Goal: Contribute content: Contribute content

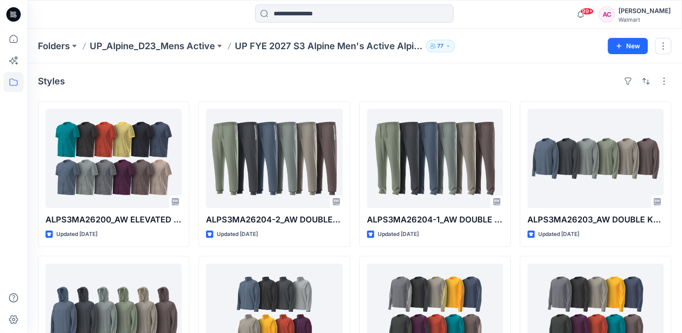
drag, startPoint x: 0, startPoint y: 0, endPoint x: 206, endPoint y: 88, distance: 224.1
click at [206, 88] on div "Styles ALPS3MA26200_AW ELEVATED JACQUARD FASHION TEE OPTION 2 Updated 3 days ag…" at bounding box center [354, 330] width 655 height 535
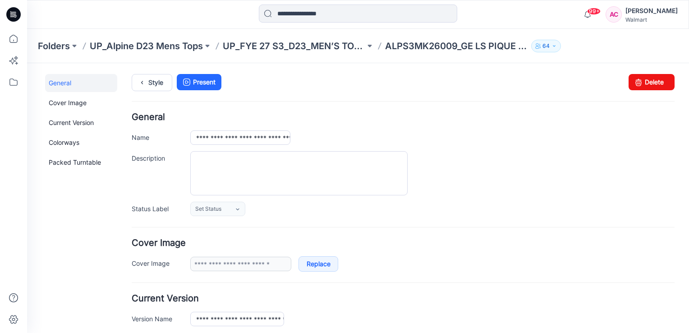
scroll to position [358, 0]
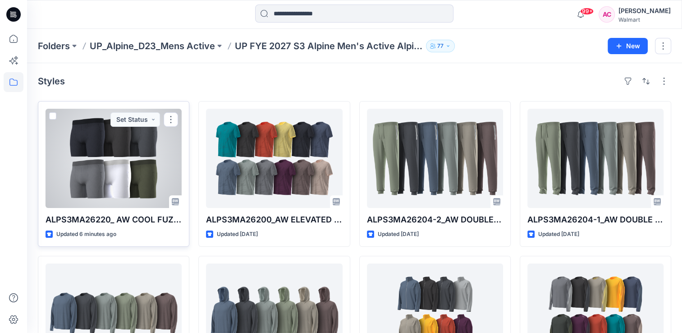
click at [110, 176] on div at bounding box center [114, 158] width 136 height 99
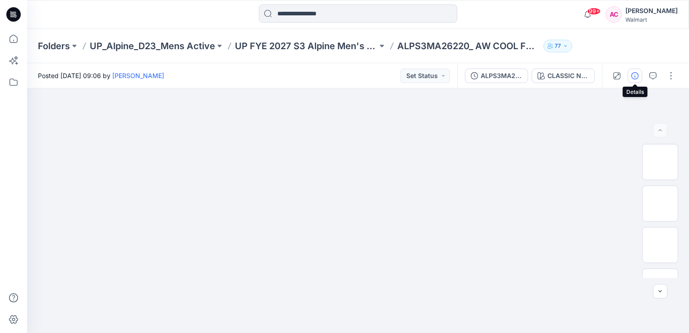
click at [634, 77] on icon "button" at bounding box center [634, 75] width 7 height 7
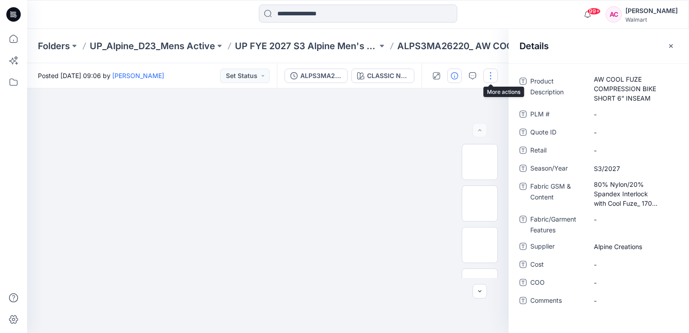
click at [488, 73] on button "button" at bounding box center [490, 76] width 14 height 14
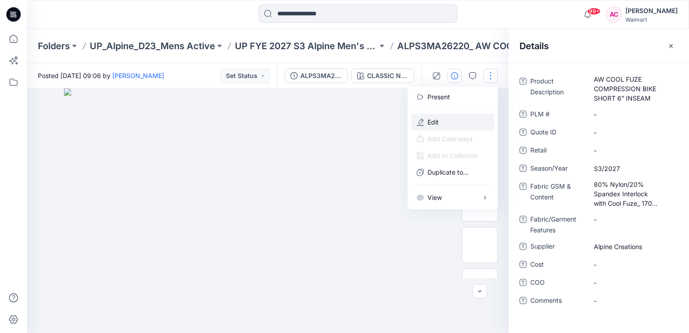
click at [435, 120] on p "Edit" at bounding box center [432, 121] width 11 height 9
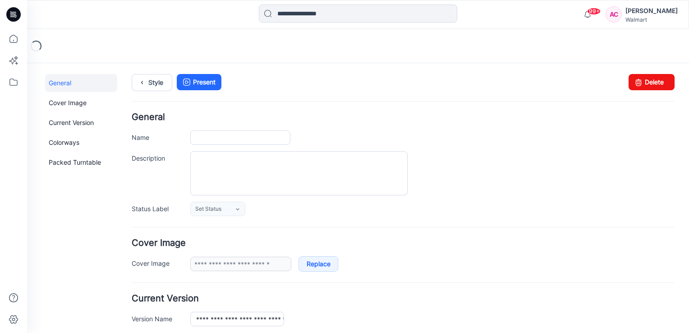
type input "**********"
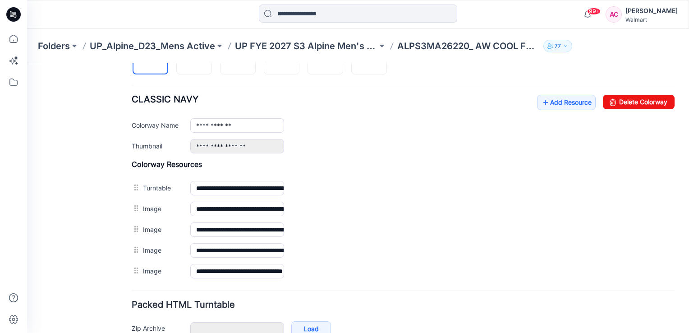
scroll to position [288, 0]
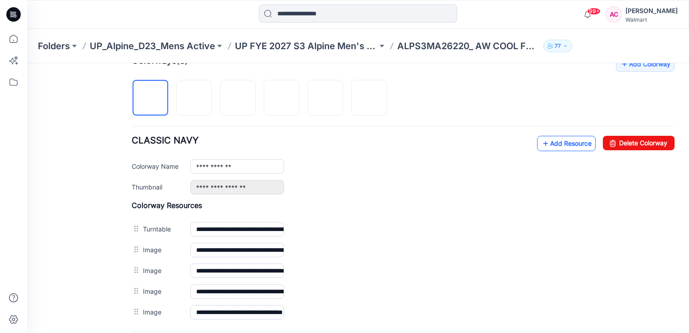
click at [562, 143] on link "Add Resource" at bounding box center [566, 143] width 59 height 15
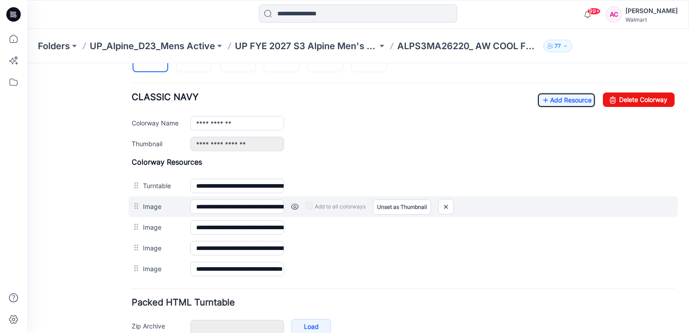
scroll to position [334, 0]
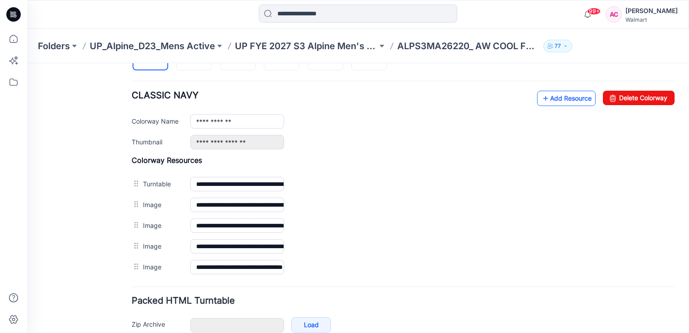
click at [566, 100] on link "Add Resource" at bounding box center [566, 98] width 59 height 15
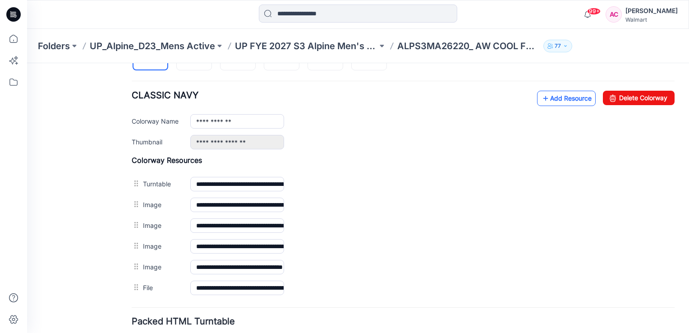
click at [565, 93] on link "Add Resource" at bounding box center [566, 98] width 59 height 15
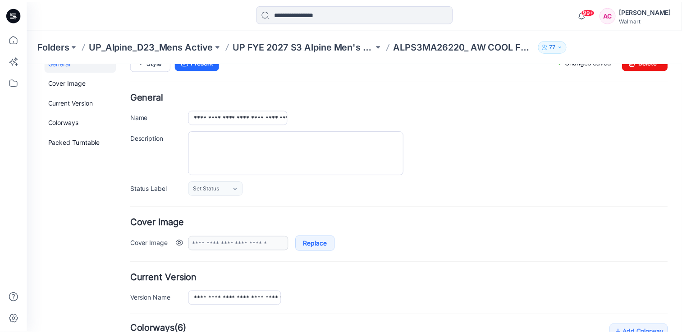
scroll to position [0, 0]
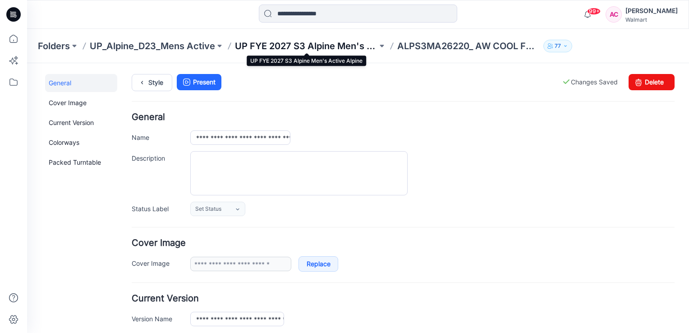
click at [319, 46] on p "UP FYE 2027 S3 Alpine Men's Active Alpine" at bounding box center [306, 46] width 142 height 13
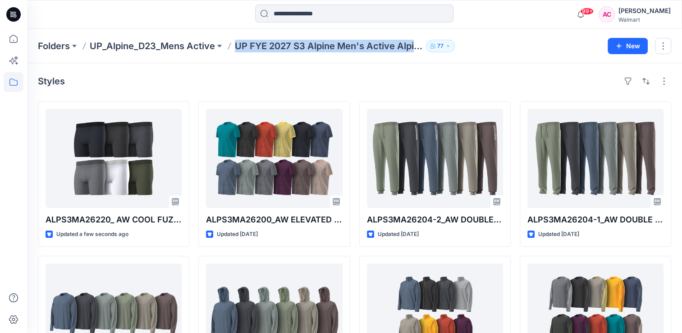
drag, startPoint x: 237, startPoint y: 50, endPoint x: 431, endPoint y: 61, distance: 194.5
click at [431, 61] on div "Folders UP_Alpine_D23_Mens Active UP FYE 2027 S3 Alpine Men's Active Alpine 77 …" at bounding box center [354, 46] width 655 height 34
copy div "UP FYE 2027 S3 Alpine Men's Active Alpine 77 New"
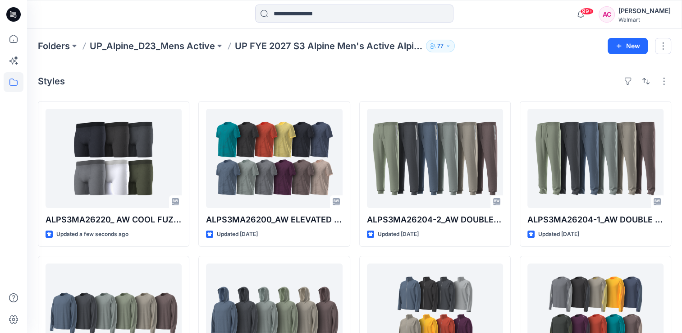
click at [215, 85] on div "Styles" at bounding box center [354, 81] width 633 height 14
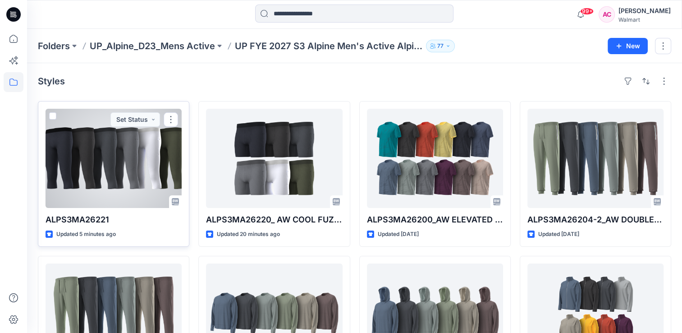
click at [110, 158] on div at bounding box center [114, 158] width 136 height 99
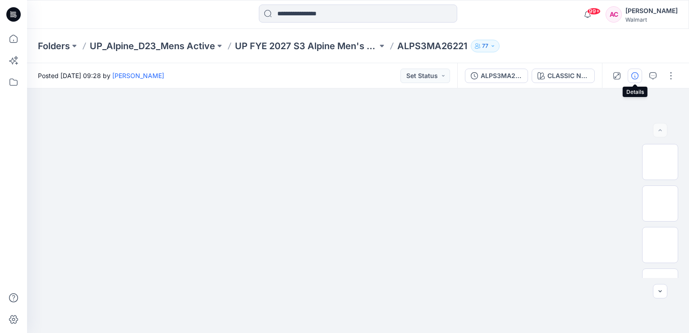
click at [631, 73] on icon "button" at bounding box center [634, 75] width 7 height 7
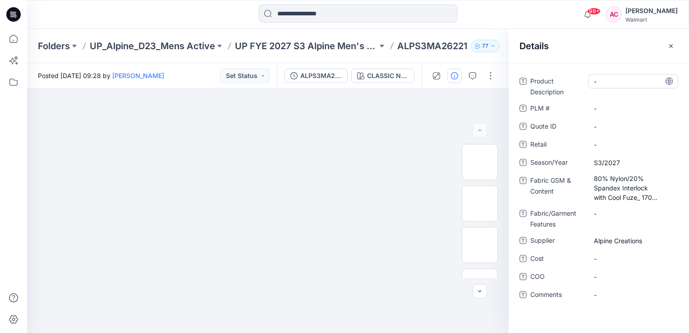
click at [610, 84] on Description "-" at bounding box center [633, 81] width 78 height 9
click at [612, 87] on div "-" at bounding box center [633, 81] width 90 height 14
type textarea "**********"
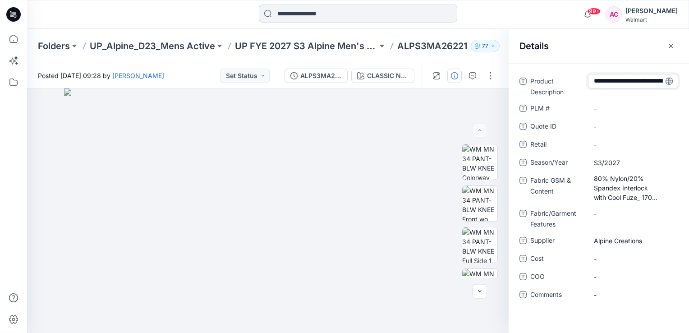
scroll to position [15, 0]
click at [638, 163] on span "S3/2027" at bounding box center [633, 162] width 78 height 9
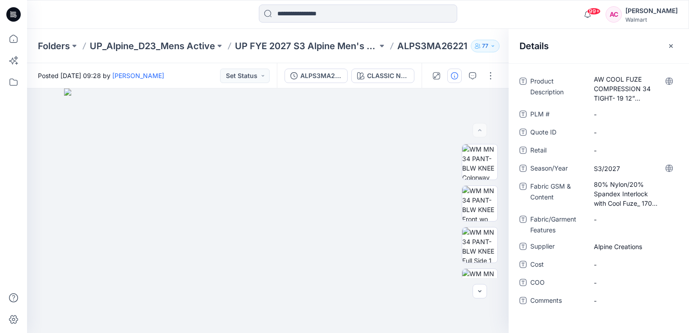
click at [528, 314] on div "Product Description AW COOL FUZE COMPRESSION 34 TIGHT- 19 12” INSEAM PLM # - Qu…" at bounding box center [598, 196] width 159 height 244
click at [491, 77] on button "button" at bounding box center [490, 76] width 14 height 14
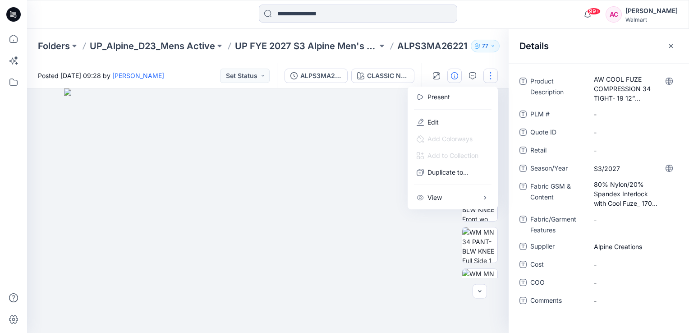
click at [457, 59] on div "Folders UP_Alpine_D23_Mens Active UP FYE 2027 S3 Alpine Men's Active Alpine ALP…" at bounding box center [358, 46] width 662 height 34
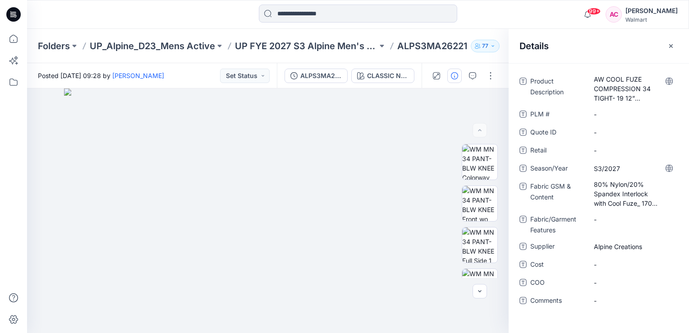
click at [457, 48] on p "ALPS3MA26221" at bounding box center [432, 46] width 70 height 13
click at [328, 46] on p "UP FYE 2027 S3 Alpine Men's Active Alpine" at bounding box center [306, 46] width 142 height 13
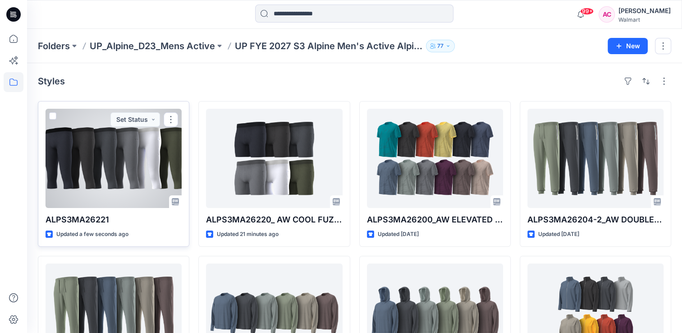
click at [132, 157] on div at bounding box center [114, 158] width 136 height 99
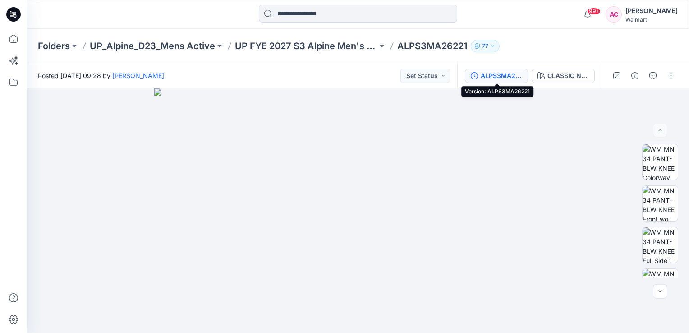
click at [493, 74] on div "ALPS3MA26221" at bounding box center [500, 76] width 41 height 10
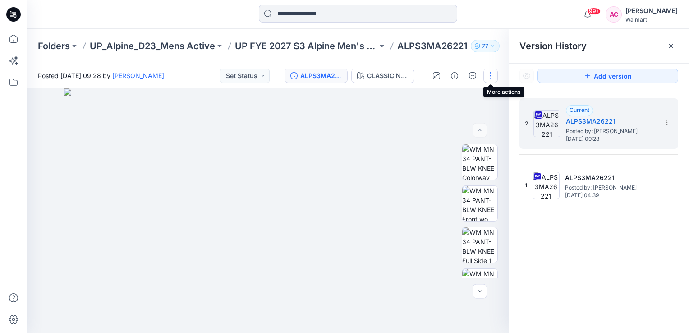
click at [489, 78] on button "button" at bounding box center [490, 76] width 14 height 14
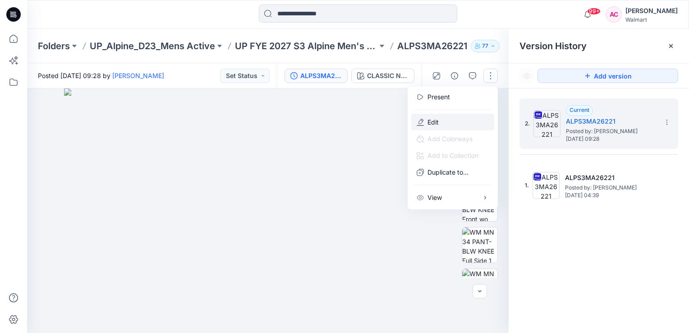
click at [434, 122] on p "Edit" at bounding box center [432, 121] width 11 height 9
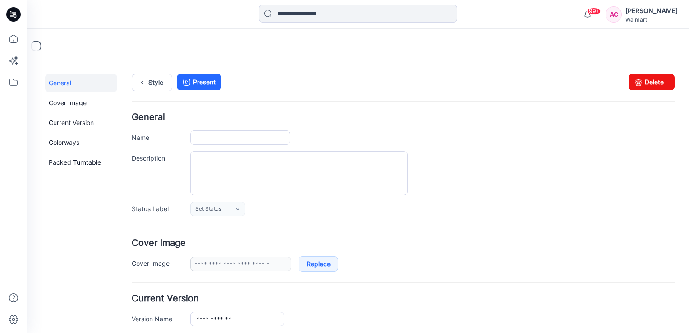
type input "**********"
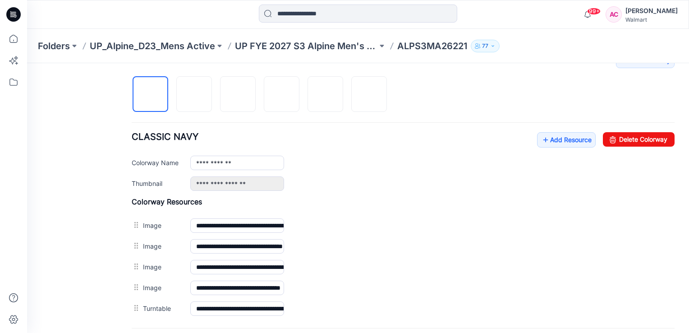
scroll to position [316, 0]
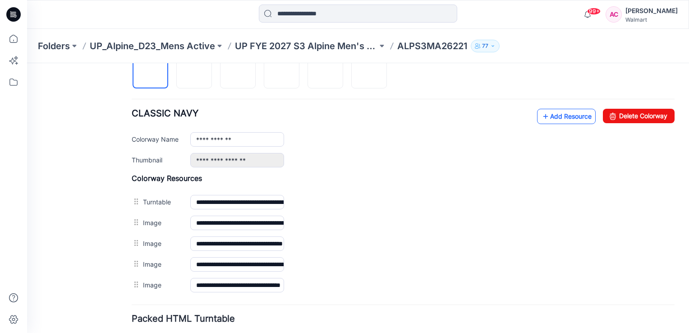
click at [551, 115] on link "Add Resource" at bounding box center [566, 116] width 59 height 15
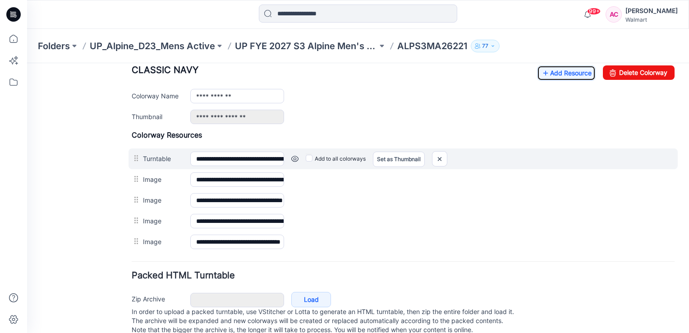
scroll to position [361, 0]
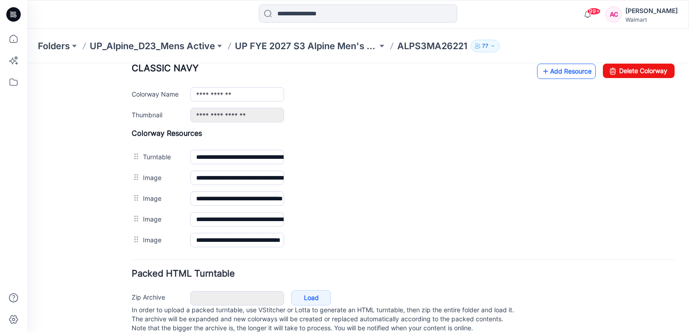
click at [555, 73] on link "Add Resource" at bounding box center [566, 71] width 59 height 15
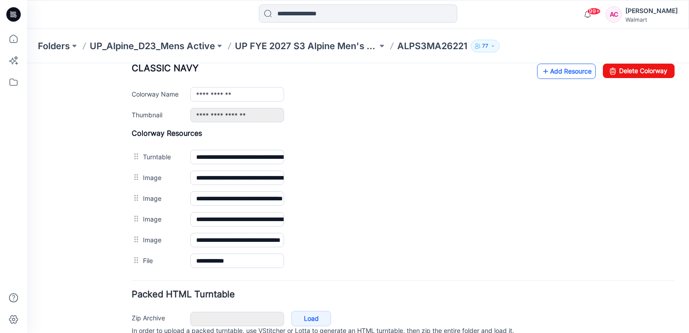
click at [570, 73] on link "Add Resource" at bounding box center [566, 71] width 59 height 15
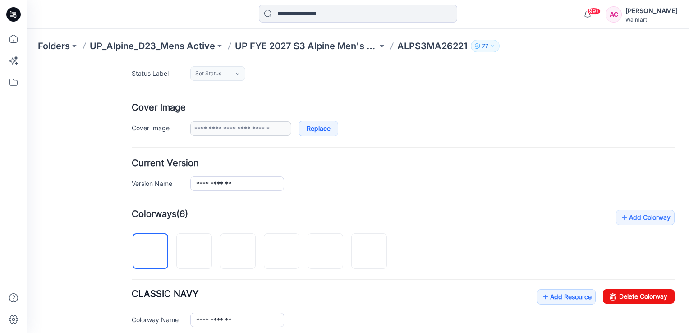
scroll to position [0, 0]
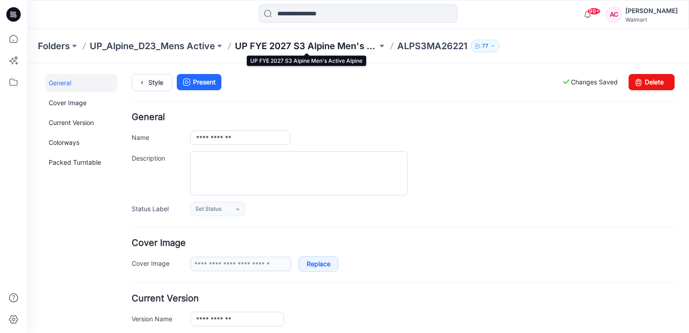
click at [329, 41] on p "UP FYE 2027 S3 Alpine Men's Active Alpine" at bounding box center [306, 46] width 142 height 13
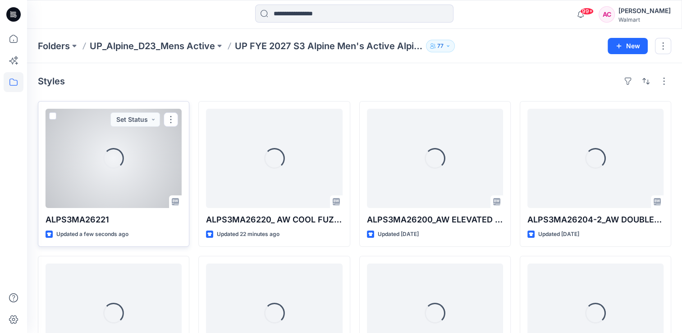
click at [106, 150] on div "Loading..." at bounding box center [113, 158] width 21 height 21
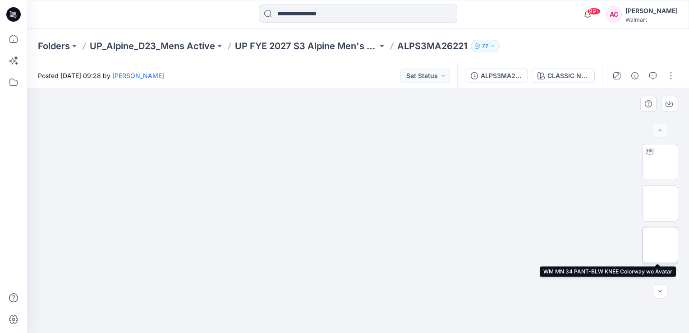
click at [660, 245] on img at bounding box center [660, 245] width 0 height 0
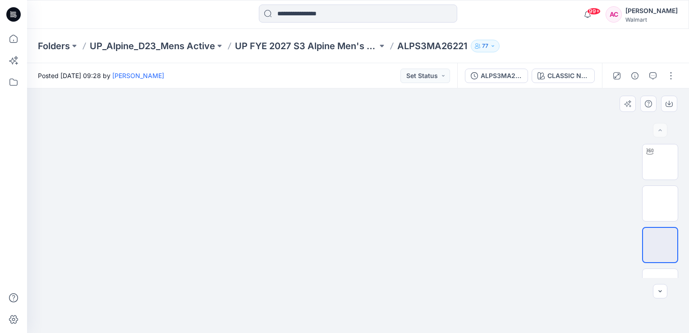
drag, startPoint x: 395, startPoint y: 109, endPoint x: 439, endPoint y: 163, distance: 69.2
click at [410, 88] on img at bounding box center [358, 88] width 430 height 0
click at [490, 76] on div "ALPS3MA26221" at bounding box center [500, 76] width 41 height 10
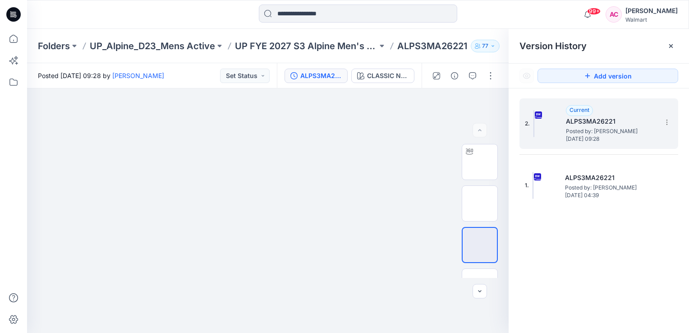
click at [595, 133] on span "Posted by: Arunita Chandra" at bounding box center [611, 131] width 90 height 9
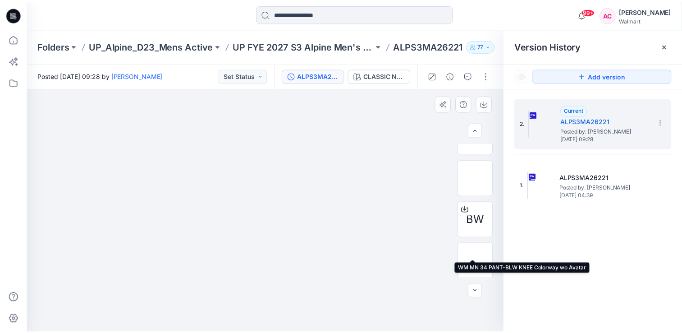
scroll to position [192, 0]
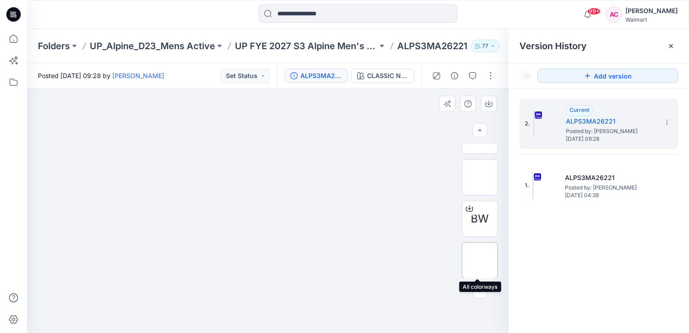
drag, startPoint x: 471, startPoint y: 256, endPoint x: 465, endPoint y: 256, distance: 5.9
click at [480, 260] on img at bounding box center [480, 260] width 0 height 0
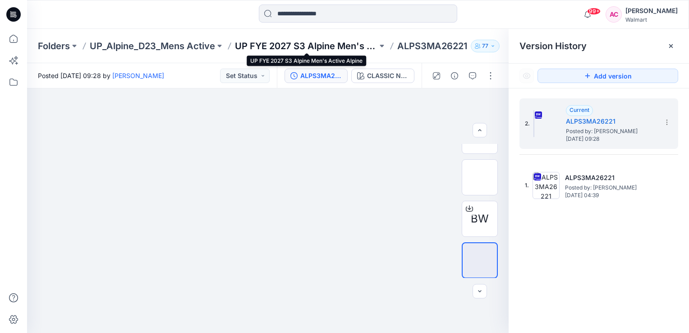
click at [310, 44] on p "UP FYE 2027 S3 Alpine Men's Active Alpine" at bounding box center [306, 46] width 142 height 13
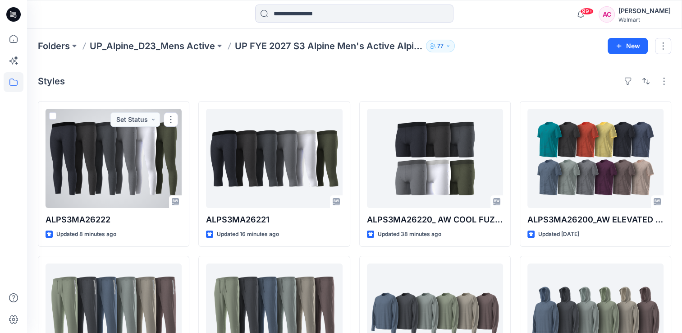
click at [110, 185] on div at bounding box center [114, 158] width 136 height 99
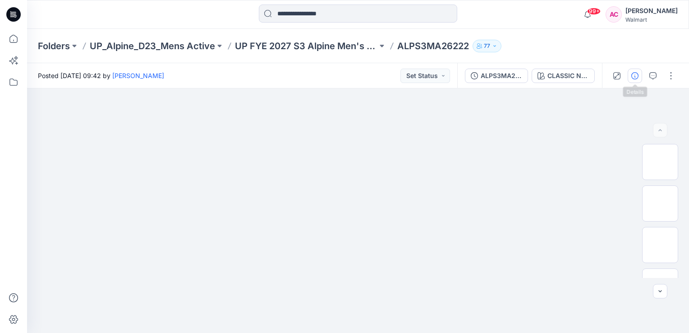
click at [635, 80] on button "button" at bounding box center [634, 76] width 14 height 14
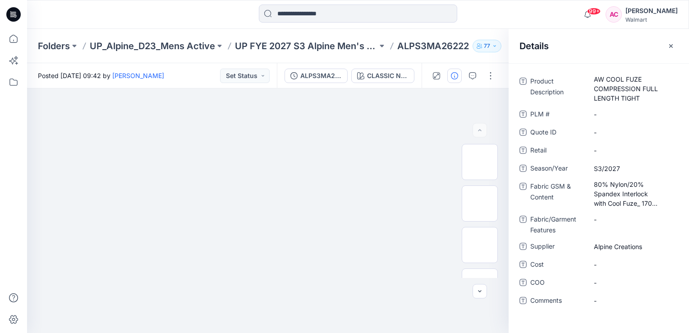
drag, startPoint x: 492, startPoint y: 80, endPoint x: 490, endPoint y: 87, distance: 6.9
click at [492, 80] on button "button" at bounding box center [490, 76] width 14 height 14
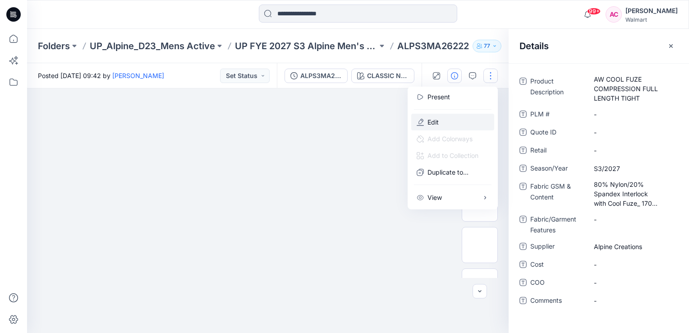
click at [429, 120] on p "Edit" at bounding box center [432, 121] width 11 height 9
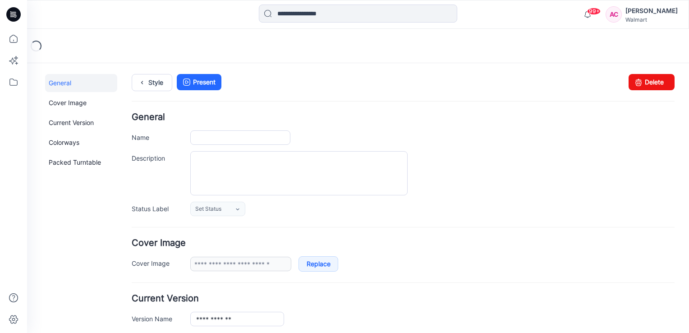
type input "**********"
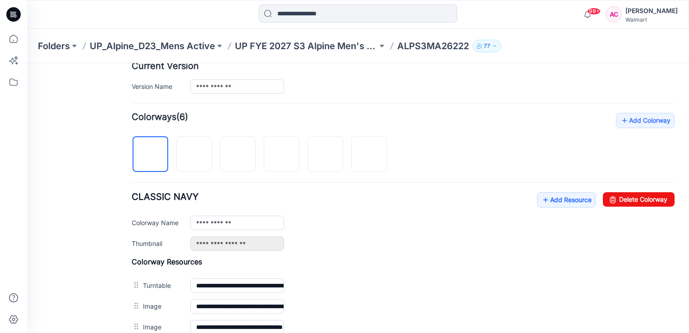
scroll to position [225, 0]
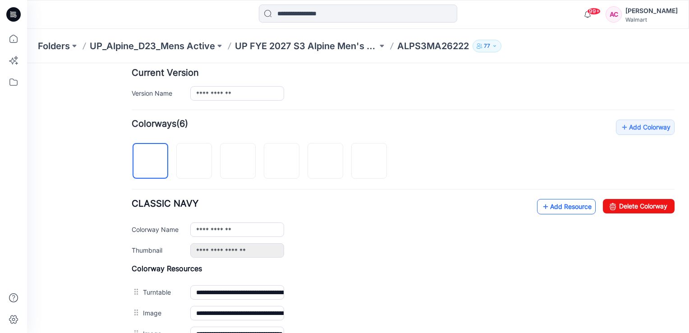
click at [569, 209] on link "Add Resource" at bounding box center [566, 206] width 59 height 15
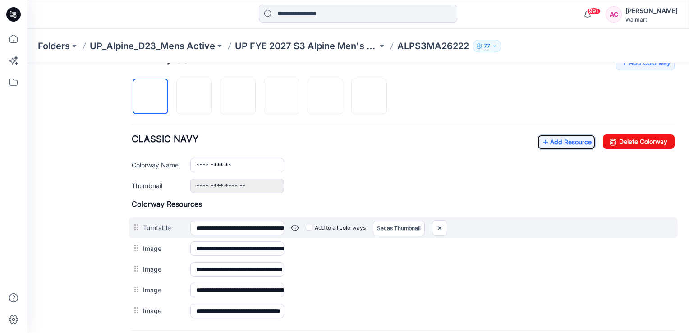
scroll to position [316, 0]
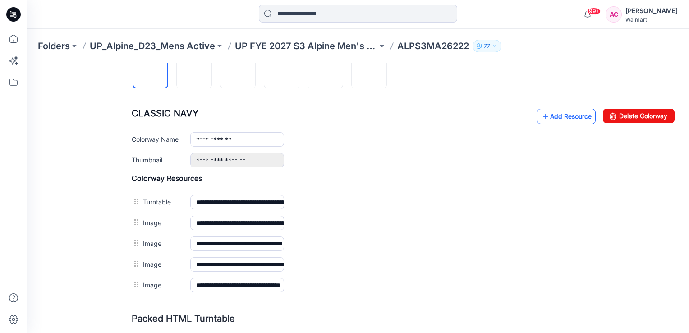
click at [564, 109] on link "Add Resource" at bounding box center [566, 116] width 59 height 15
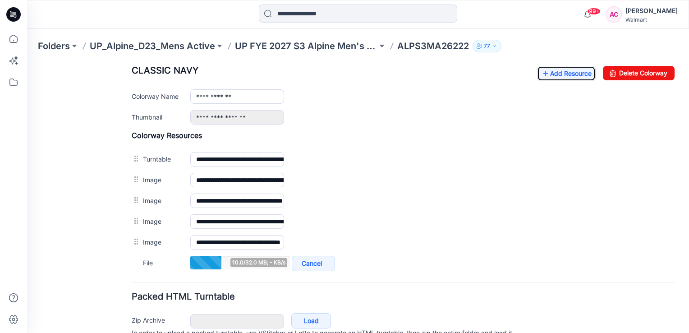
scroll to position [361, 0]
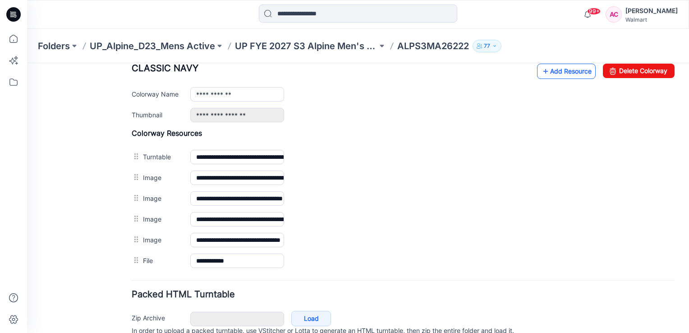
click at [554, 68] on link "Add Resource" at bounding box center [566, 71] width 59 height 15
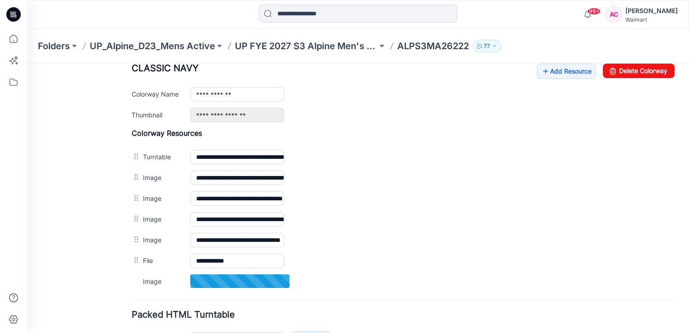
click at [79, 259] on div "General Cover Image Current Version Colorways Packed Turntable" at bounding box center [81, 49] width 72 height 672
click at [102, 258] on div "General Cover Image Current Version Colorways Packed Turntable" at bounding box center [81, 49] width 72 height 672
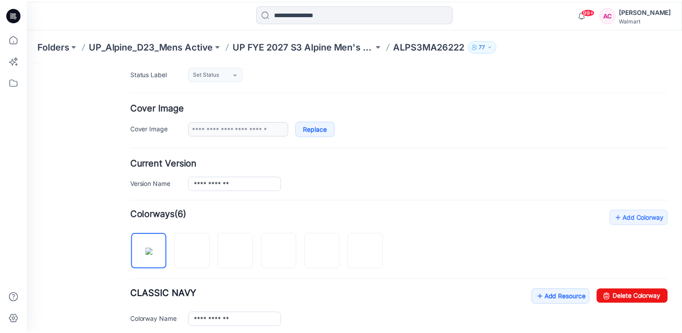
scroll to position [0, 0]
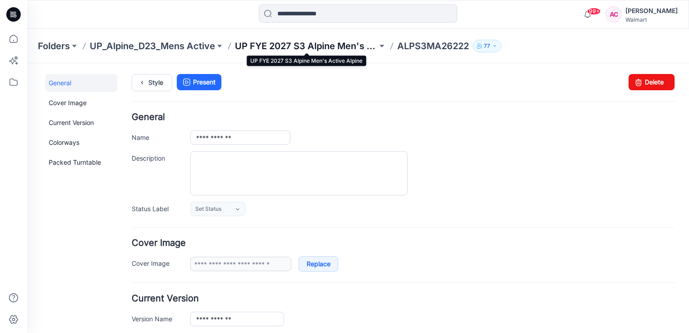
click at [332, 48] on p "UP FYE 2027 S3 Alpine Men's Active Alpine" at bounding box center [306, 46] width 142 height 13
